Goal: Information Seeking & Learning: Learn about a topic

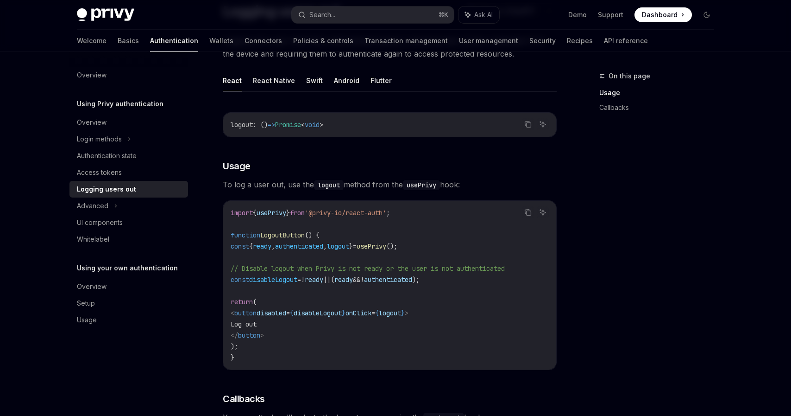
scroll to position [82, 0]
click at [284, 87] on button "React Native" at bounding box center [274, 81] width 42 height 22
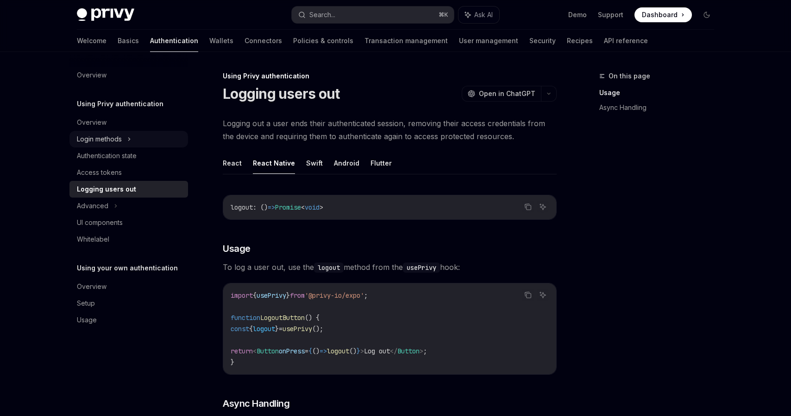
click at [140, 137] on div "Login methods" at bounding box center [129, 139] width 119 height 17
type textarea "*"
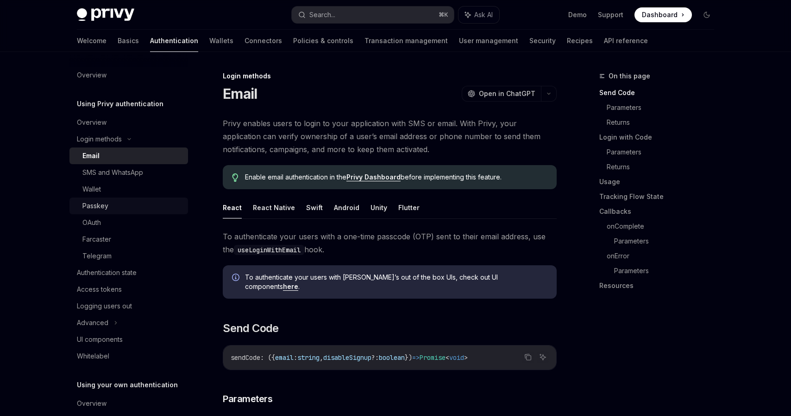
click at [98, 213] on link "Passkey" at bounding box center [129, 205] width 119 height 17
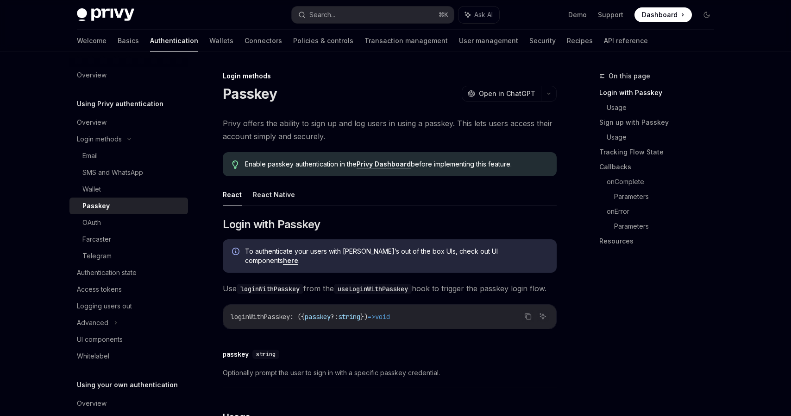
click at [395, 164] on link "Privy Dashboard" at bounding box center [384, 164] width 54 height 8
